Goal: Information Seeking & Learning: Learn about a topic

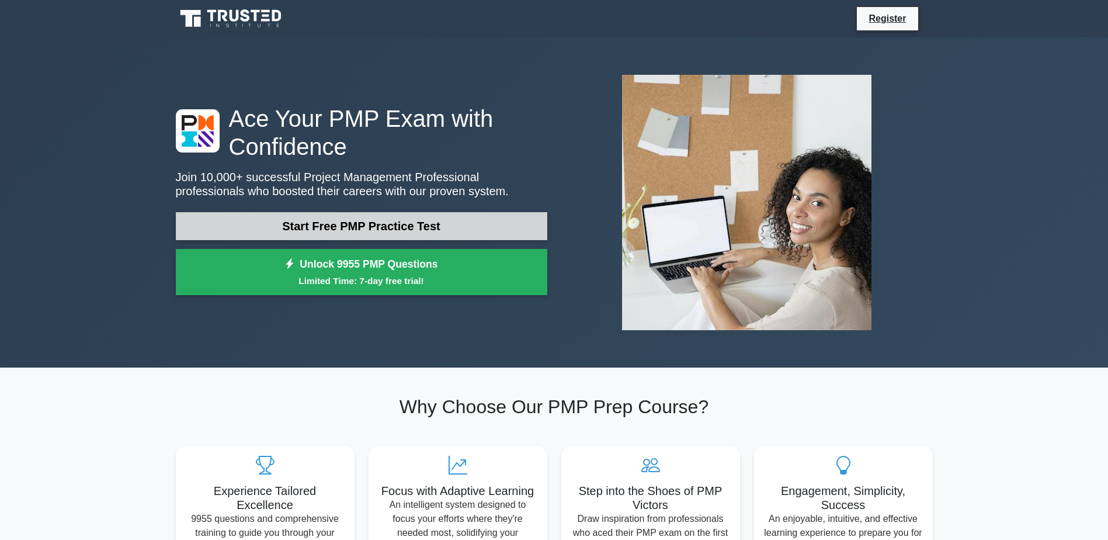
click at [378, 222] on link "Start Free PMP Practice Test" at bounding box center [361, 226] width 371 height 28
